Goal: Task Accomplishment & Management: Manage account settings

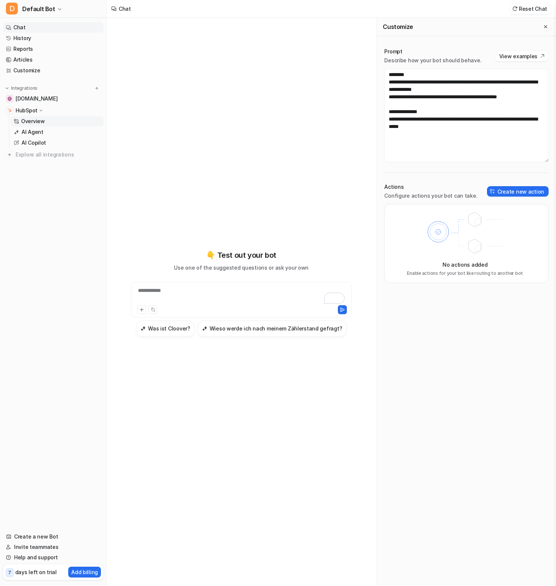
click at [24, 122] on p "Overview" at bounding box center [33, 121] width 24 height 7
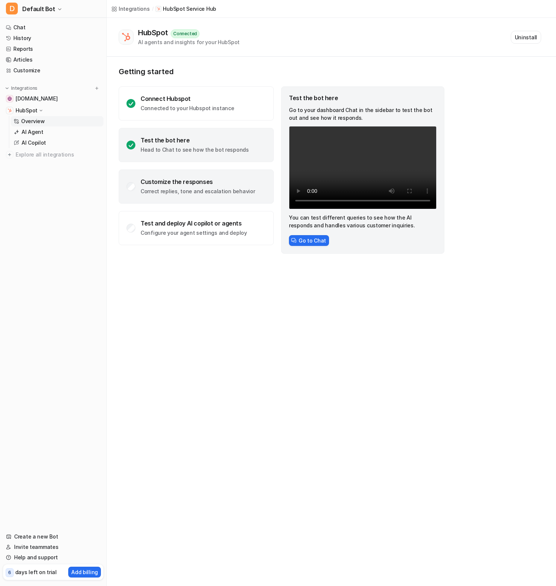
click at [160, 191] on p "Correct replies, tone and escalation behavior" at bounding box center [198, 191] width 114 height 7
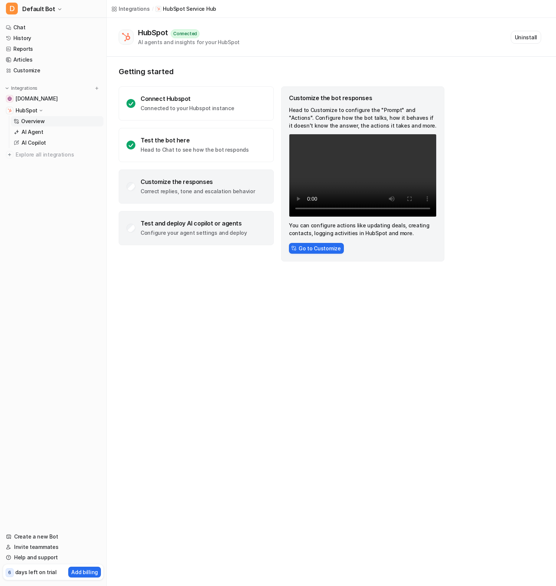
click at [181, 233] on p "Configure your agent settings and deploy" at bounding box center [194, 232] width 106 height 7
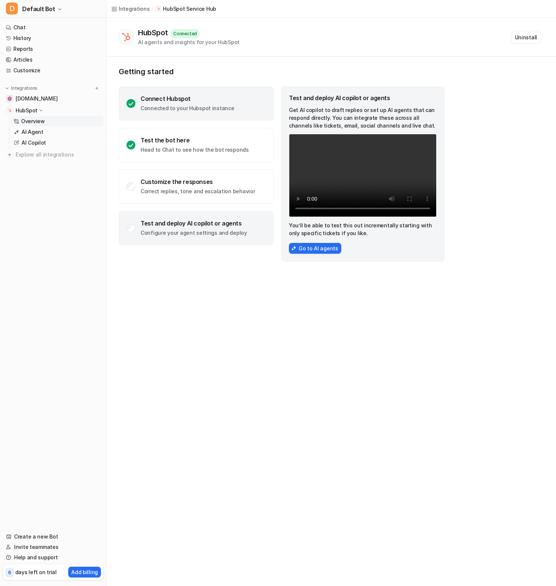
click at [178, 93] on div "Connect Hubspot Connected to your Hubspot instance" at bounding box center [196, 103] width 155 height 34
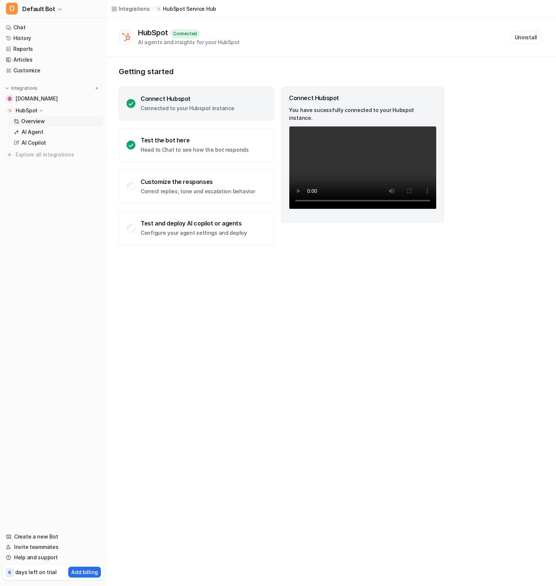
click at [262, 73] on p "Getting started" at bounding box center [282, 71] width 326 height 9
click at [334, 61] on div "Getting started Connect Hubspot Connected to your Hubspot instance Test the bot…" at bounding box center [331, 156] width 449 height 199
click at [63, 137] on link "AI Agent" at bounding box center [57, 132] width 93 height 10
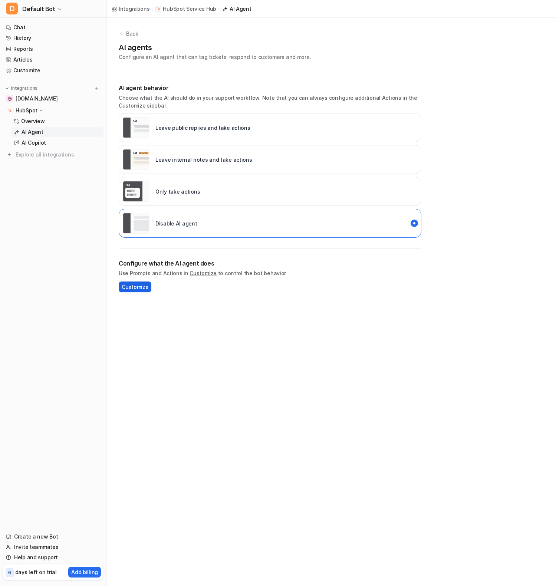
click at [135, 285] on span "Customize" at bounding box center [135, 287] width 27 height 8
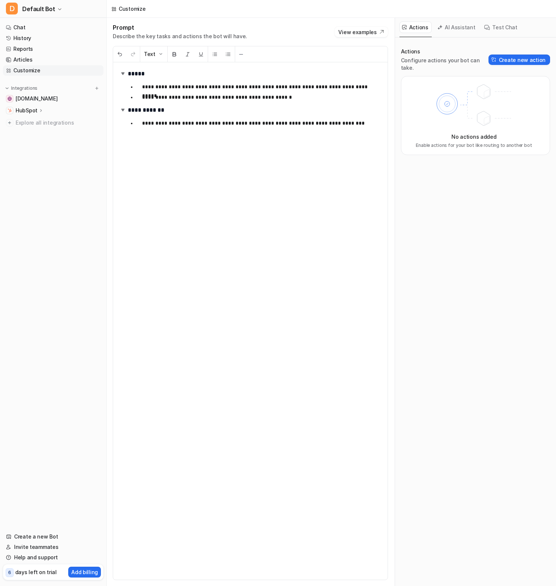
drag, startPoint x: 259, startPoint y: 157, endPoint x: 261, endPoint y: 166, distance: 9.6
click at [261, 166] on div "**********" at bounding box center [250, 321] width 275 height 518
click at [72, 197] on nav "Chat History Reports Articles Customize Integrations help.cloover.co HubSpot Ov…" at bounding box center [53, 272] width 106 height 506
click at [33, 111] on p "HubSpot" at bounding box center [27, 110] width 22 height 7
click at [37, 122] on p "Overview" at bounding box center [33, 121] width 24 height 7
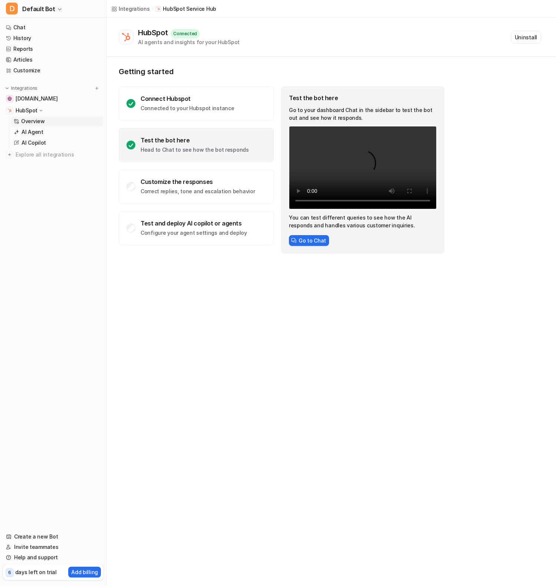
click at [70, 381] on nav "Chat History Reports Articles Customize Integrations help.cloover.co HubSpot Ov…" at bounding box center [53, 272] width 106 height 506
click at [263, 364] on div "Integrations / HubSpot Service Hub HubSpot Connected AI agents and insights for…" at bounding box center [278, 293] width 556 height 586
click at [523, 289] on div "Integrations / HubSpot Service Hub HubSpot Connected AI agents and insights for…" at bounding box center [278, 293] width 556 height 586
click at [493, 131] on div "Getting started Connect Hubspot Connected to your Hubspot instance Test the bot…" at bounding box center [331, 160] width 449 height 207
click at [506, 185] on div "Getting started Connect Hubspot Connected to your Hubspot instance Test the bot…" at bounding box center [331, 160] width 449 height 207
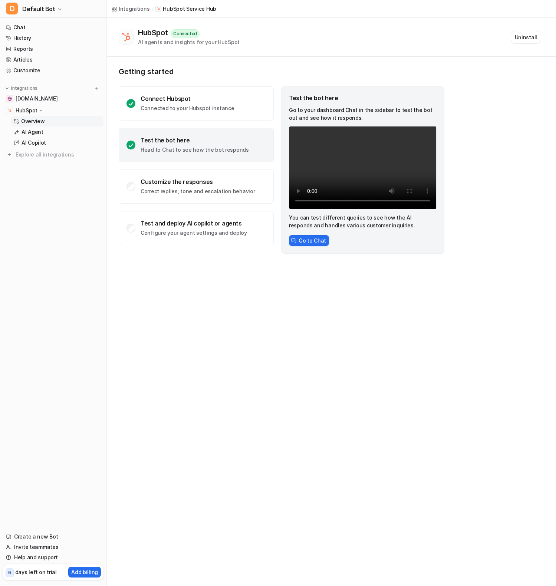
click at [291, 256] on div "Getting started Connect Hubspot Connected to your Hubspot instance Test the bot…" at bounding box center [331, 160] width 449 height 207
click at [23, 132] on p "AI Agent" at bounding box center [33, 131] width 22 height 7
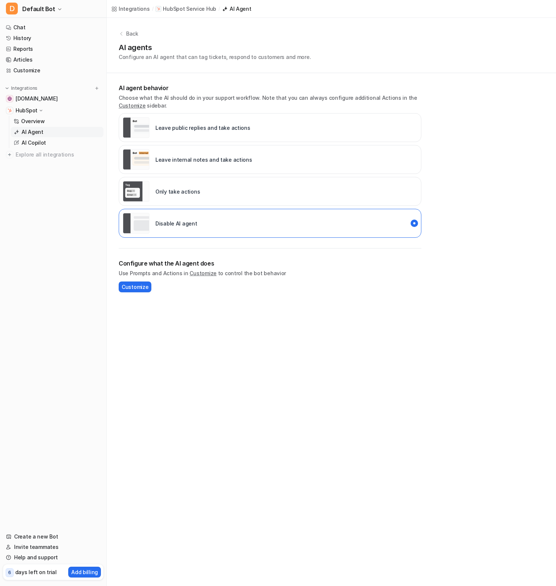
click at [51, 251] on nav "Chat History Reports Articles Customize Integrations help.cloover.co HubSpot Ov…" at bounding box center [53, 272] width 106 height 506
click at [215, 344] on div "Integrations / HubSpot Service Hub / AI Agent Back AI agents Configure an AI ag…" at bounding box center [278, 293] width 556 height 586
click at [27, 485] on nav "Chat History Reports Articles Customize Integrations help.cloover.co HubSpot Ov…" at bounding box center [53, 272] width 106 height 506
click at [34, 62] on link "Articles" at bounding box center [53, 60] width 101 height 10
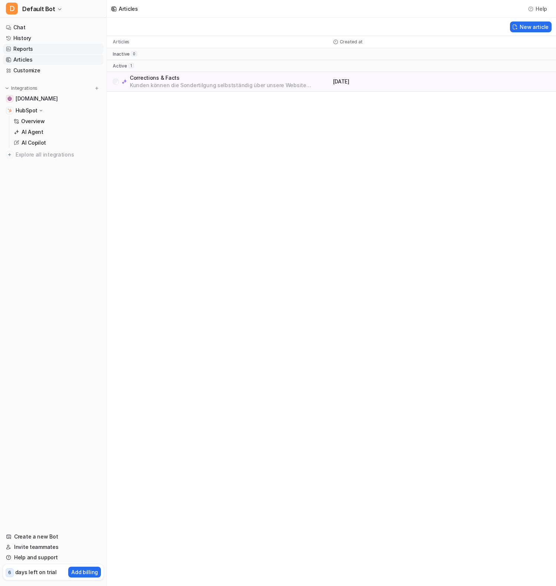
click at [34, 51] on link "Reports" at bounding box center [53, 49] width 101 height 10
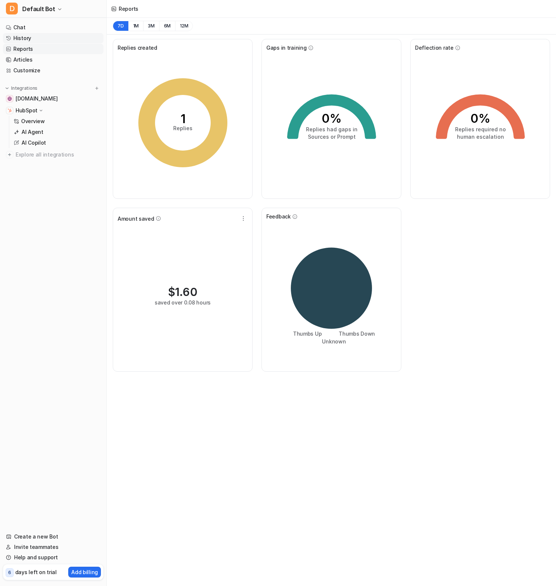
click at [35, 42] on link "History" at bounding box center [53, 38] width 101 height 10
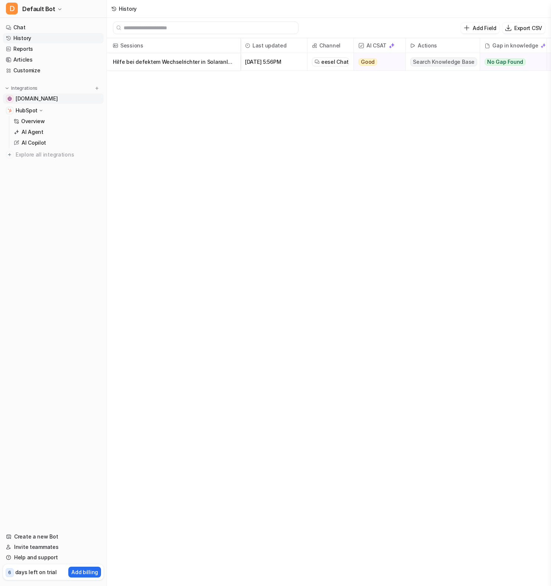
click at [36, 100] on span "[DOMAIN_NAME]" at bounding box center [37, 98] width 42 height 7
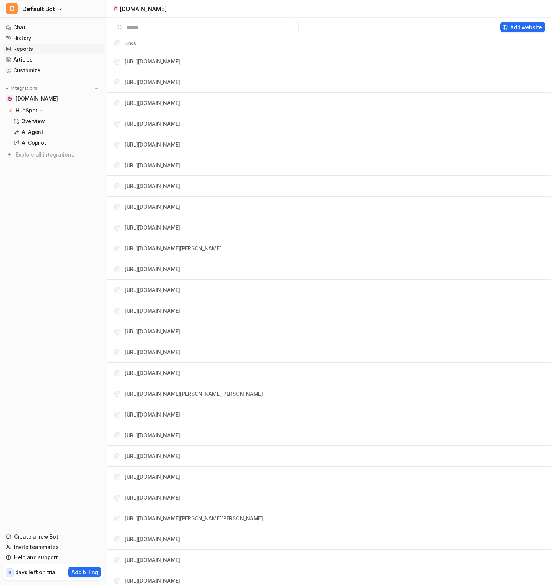
click at [36, 44] on link "Reports" at bounding box center [53, 49] width 101 height 10
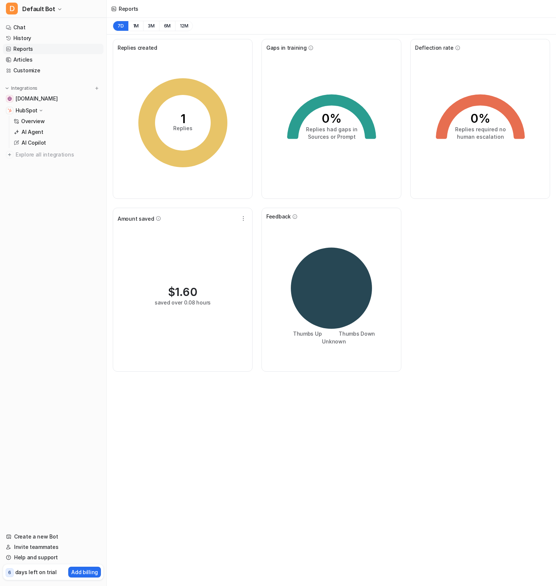
click at [195, 104] on icon "1 Replies" at bounding box center [182, 122] width 111 height 111
click at [184, 289] on span "1.60" at bounding box center [186, 291] width 22 height 13
click at [156, 218] on icon at bounding box center [158, 218] width 5 height 5
click at [246, 219] on icon "button" at bounding box center [243, 218] width 7 height 7
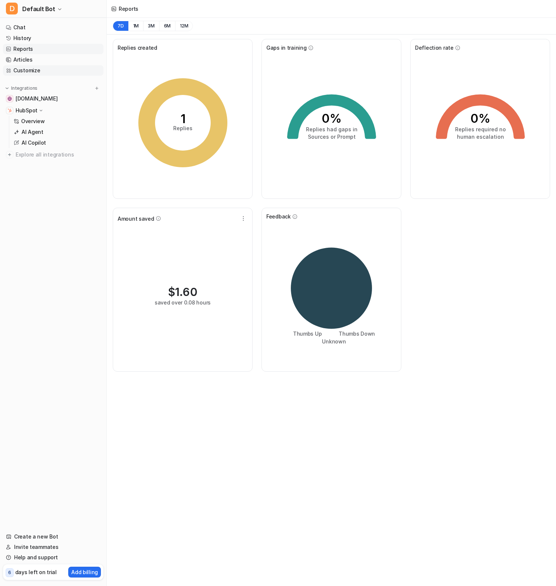
click at [50, 74] on link "Customize" at bounding box center [53, 70] width 101 height 10
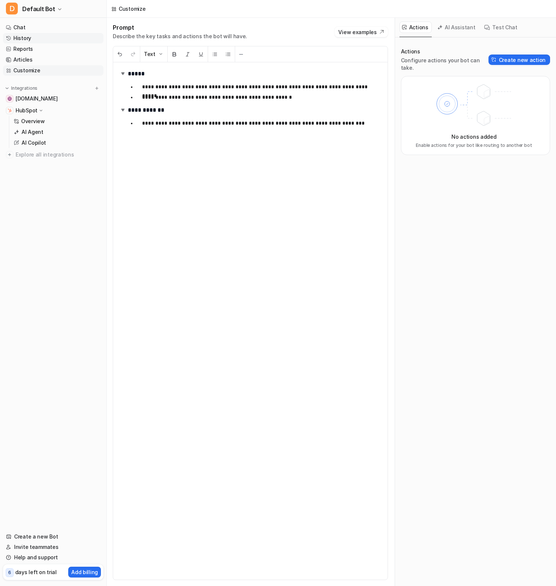
click at [40, 34] on link "History" at bounding box center [53, 38] width 101 height 10
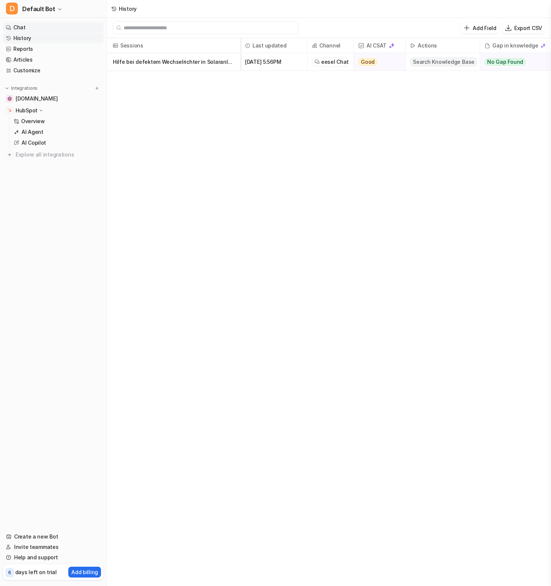
click at [40, 30] on link "Chat" at bounding box center [53, 27] width 101 height 10
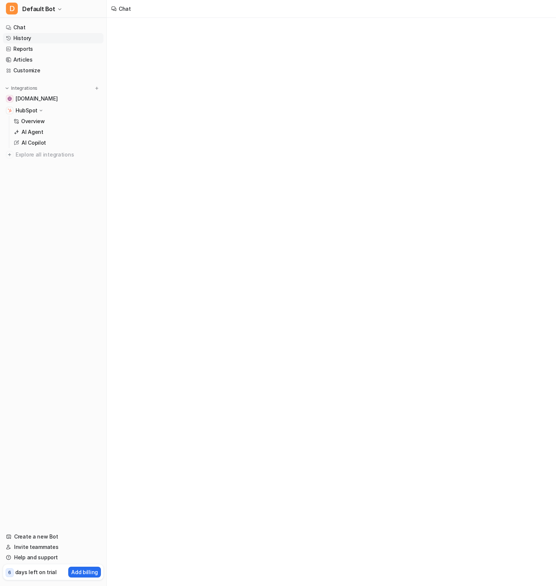
click at [43, 35] on link "History" at bounding box center [53, 38] width 101 height 10
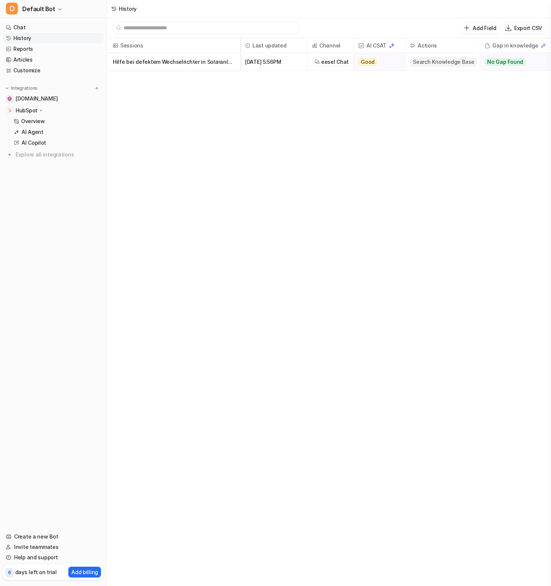
click at [162, 65] on p "Hilfe bei defektem Wechselrichter in Solaranlage" at bounding box center [173, 62] width 121 height 18
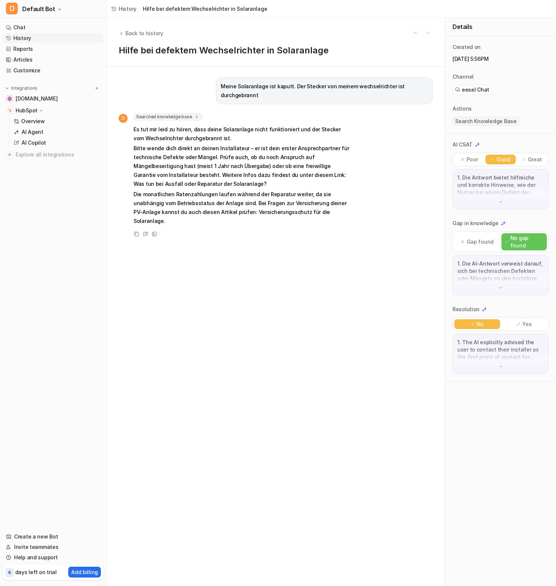
click at [211, 206] on p "Die monatlichen Ratenzahlungen laufen während der Reparatur weiter, da sie unab…" at bounding box center [242, 208] width 217 height 36
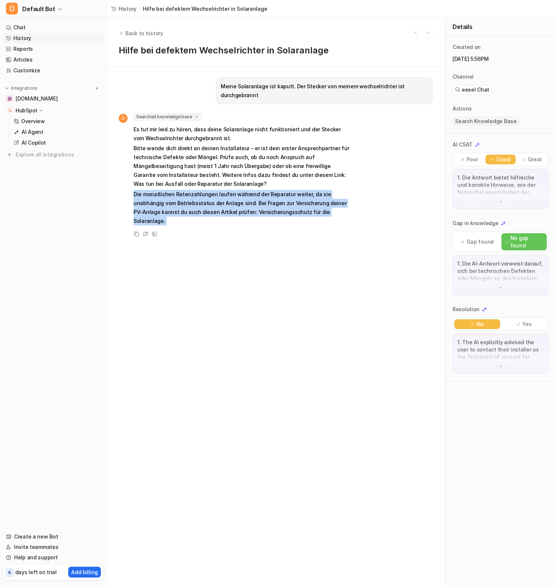
click at [211, 206] on p "Die monatlichen Ratenzahlungen laufen während der Reparatur weiter, da sie unab…" at bounding box center [242, 208] width 217 height 36
click at [213, 210] on p "Die monatlichen Ratenzahlungen laufen während der Reparatur weiter, da sie unab…" at bounding box center [242, 208] width 217 height 36
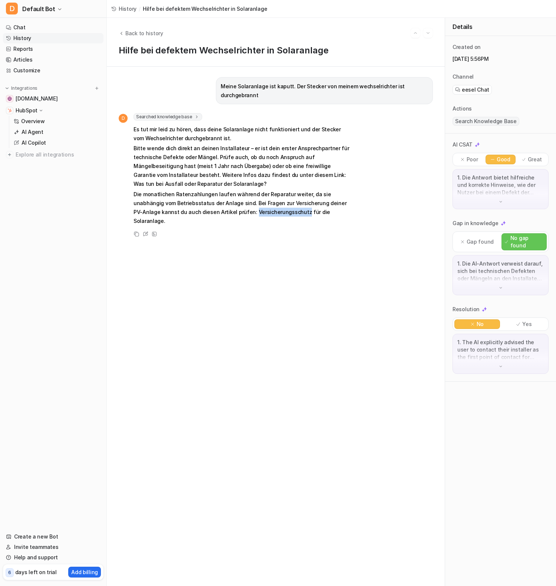
click at [213, 210] on p "Die monatlichen Ratenzahlungen laufen während der Reparatur weiter, da sie unab…" at bounding box center [242, 208] width 217 height 36
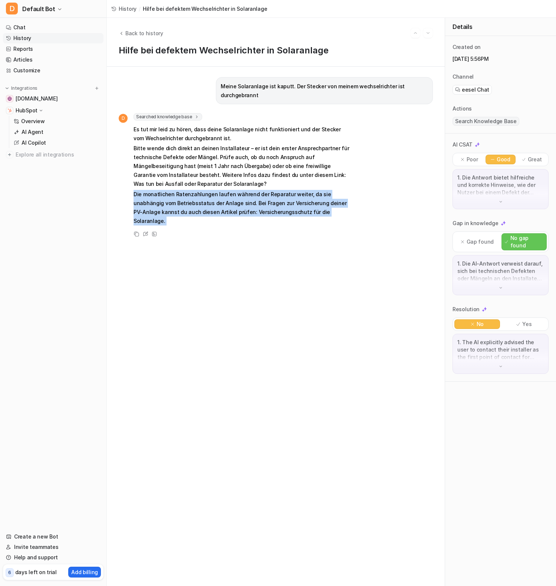
click at [213, 210] on p "Die monatlichen Ratenzahlungen laufen während der Reparatur weiter, da sie unab…" at bounding box center [242, 208] width 217 height 36
click at [210, 197] on p "Die monatlichen Ratenzahlungen laufen während der Reparatur weiter, da sie unab…" at bounding box center [242, 208] width 217 height 36
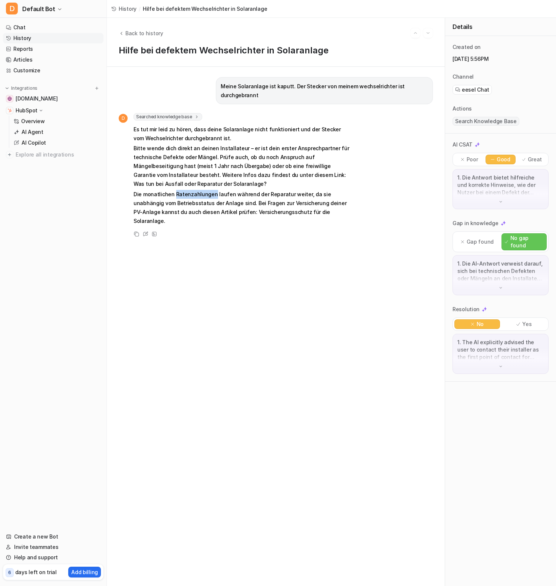
click at [210, 197] on p "Die monatlichen Ratenzahlungen laufen während der Reparatur weiter, da sie unab…" at bounding box center [242, 208] width 217 height 36
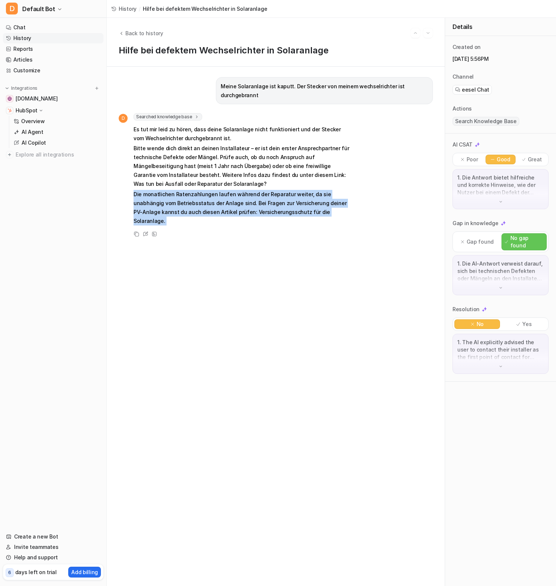
click at [210, 197] on p "Die monatlichen Ratenzahlungen laufen während der Reparatur weiter, da sie unab…" at bounding box center [242, 208] width 217 height 36
click at [211, 206] on p "Die monatlichen Ratenzahlungen laufen während der Reparatur weiter, da sie unab…" at bounding box center [242, 208] width 217 height 36
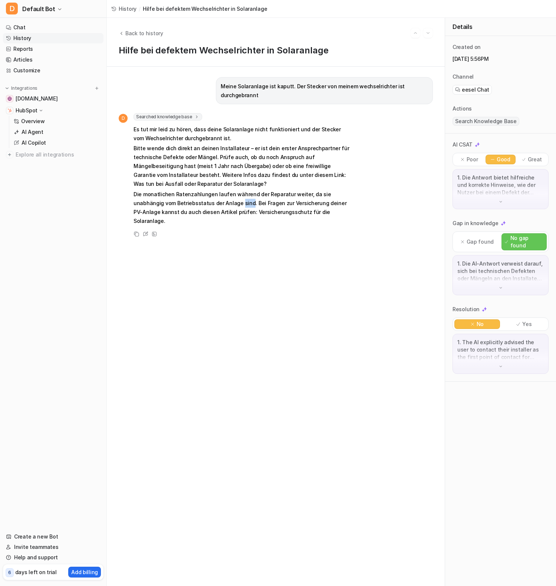
click at [211, 206] on p "Die monatlichen Ratenzahlungen laufen während der Reparatur weiter, da sie unab…" at bounding box center [242, 208] width 217 height 36
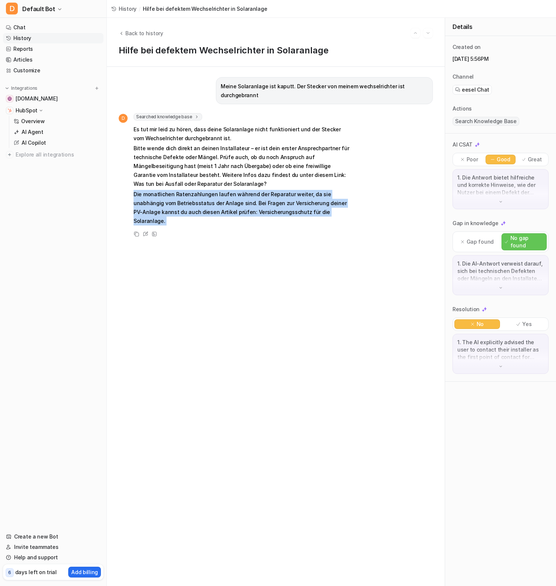
click at [211, 206] on p "Die monatlichen Ratenzahlungen laufen während der Reparatur weiter, da sie unab…" at bounding box center [242, 208] width 217 height 36
click at [211, 216] on p "Die monatlichen Ratenzahlungen laufen während der Reparatur weiter, da sie unab…" at bounding box center [242, 208] width 217 height 36
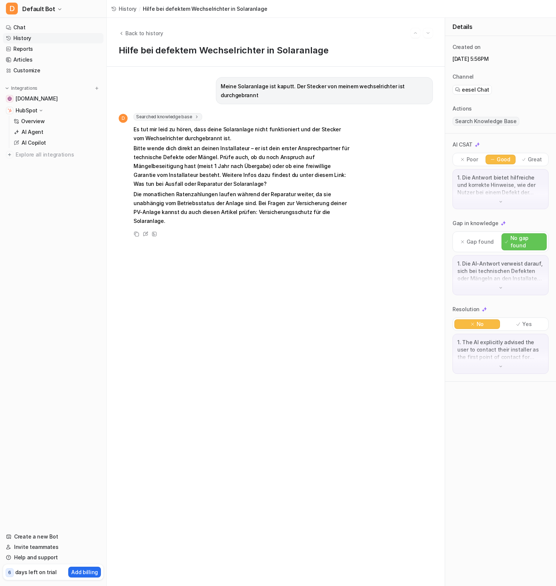
click at [495, 359] on div "1. The AI explicitly advised the user to contact their installer as the first p…" at bounding box center [501, 354] width 96 height 40
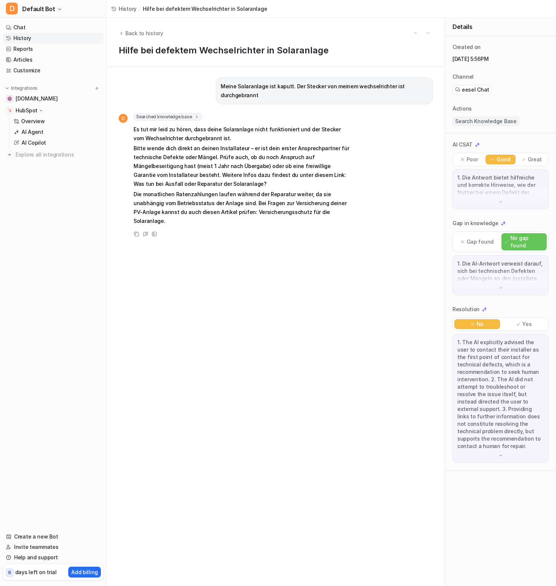
click at [496, 444] on div "1. The AI explicitly advised the user to contact their installer as the first p…" at bounding box center [501, 398] width 96 height 129
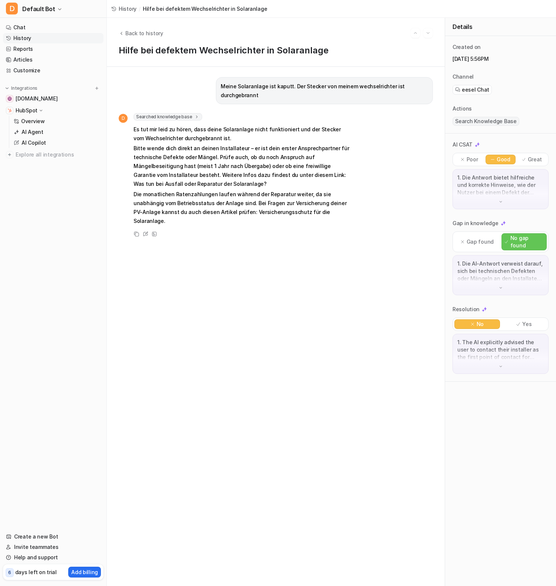
click at [211, 287] on div "Meine Solaranlage ist kaputt. Der Stecker von meinem wechselrichter ist durchge…" at bounding box center [276, 326] width 314 height 499
click at [36, 140] on p "AI Copilot" at bounding box center [34, 142] width 24 height 7
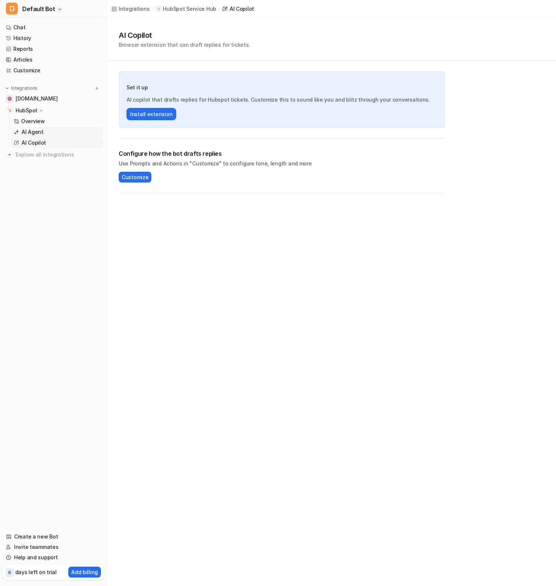
click at [37, 134] on p "AI Agent" at bounding box center [33, 131] width 22 height 7
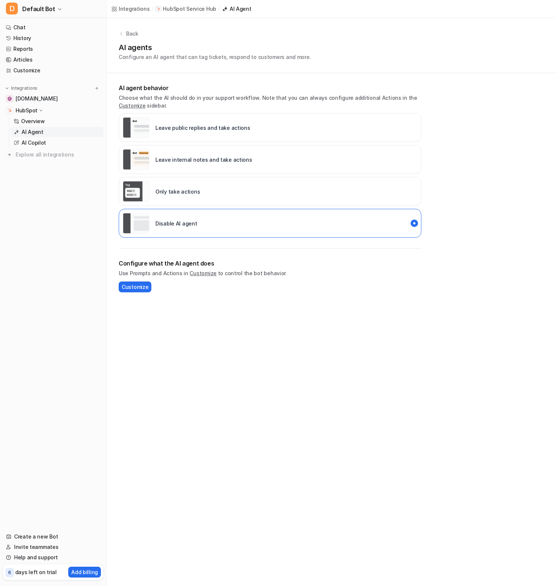
click at [308, 320] on div "Integrations / HubSpot Service Hub / AI Agent Back AI agents Configure an AI ag…" at bounding box center [278, 293] width 556 height 586
click at [203, 274] on link "Customize" at bounding box center [203, 273] width 27 height 6
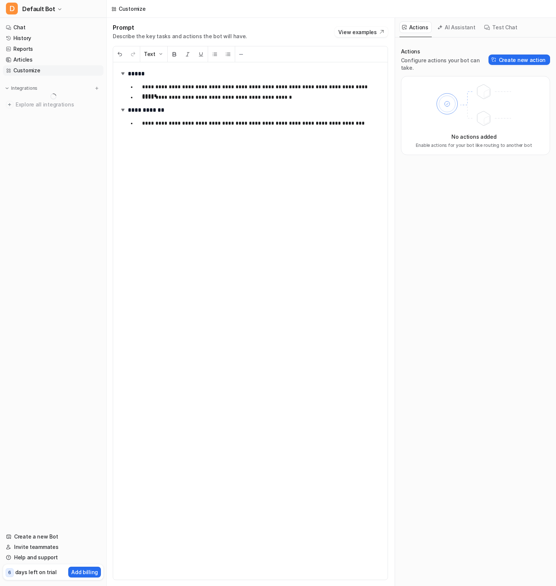
click at [294, 272] on div "**********" at bounding box center [250, 321] width 275 height 518
click at [488, 252] on div "Actions Configure actions your bot can take. Create new action No actions added…" at bounding box center [475, 316] width 149 height 537
